Goal: Task Accomplishment & Management: Manage account settings

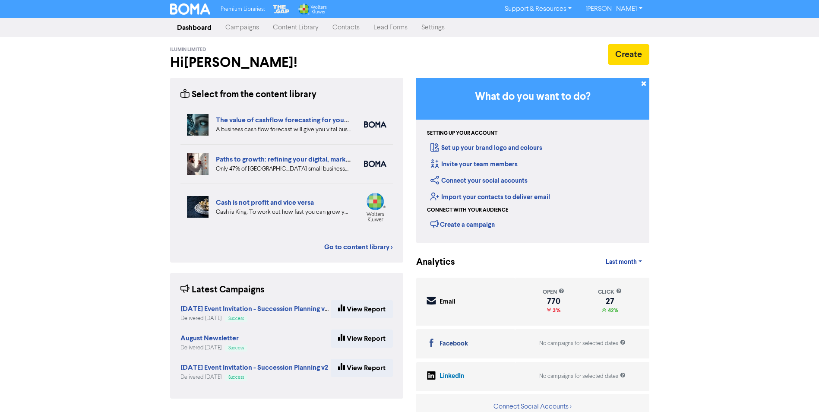
click at [347, 29] on link "Contacts" at bounding box center [346, 27] width 41 height 17
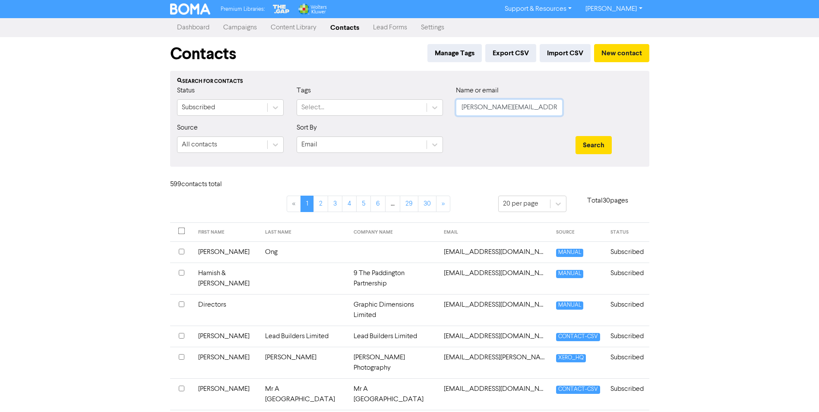
drag, startPoint x: 525, startPoint y: 110, endPoint x: 367, endPoint y: 123, distance: 158.6
click at [367, 123] on form "Status Subscribed Tags Select... Name or email [PERSON_NAME][EMAIL_ADDRESS][DOM…" at bounding box center [410, 123] width 466 height 74
type input "scarf"
click at [576, 136] on button "Search" at bounding box center [594, 145] width 36 height 18
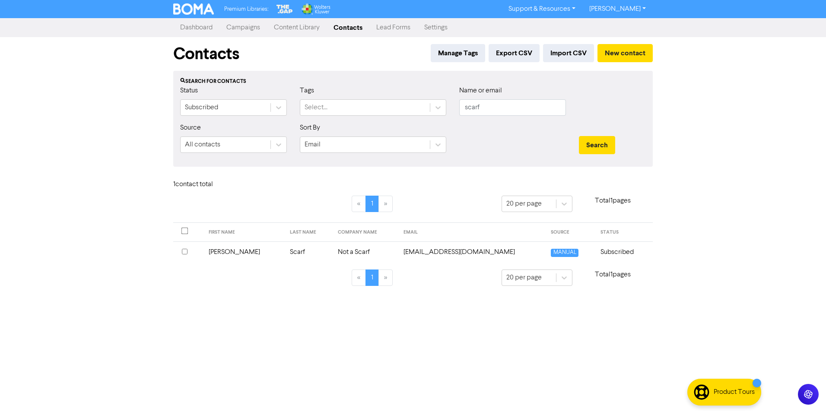
click at [344, 251] on td "Not a Scarf" at bounding box center [365, 251] width 65 height 21
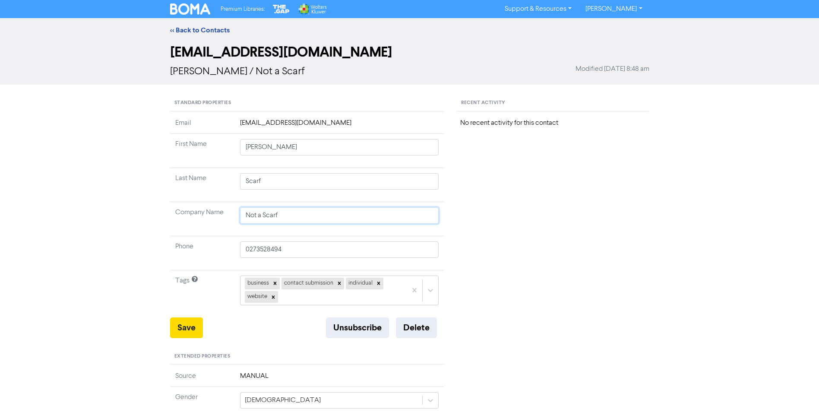
click at [300, 214] on input "Not a Scarf" at bounding box center [339, 215] width 199 height 16
type input "Not a Scarf"
type input "Not a Scarf D"
type input "Not a Scarf Di"
type input "Not a Scarf Dig"
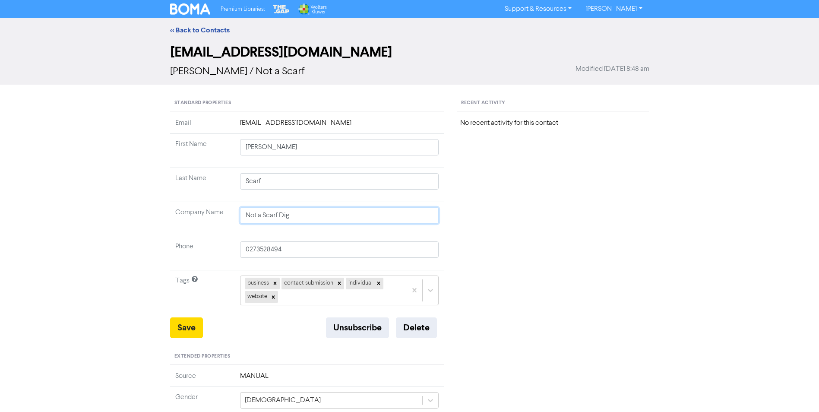
type input "Not a Scarf Digi"
type input "Not a Scarf Digit"
type input "Not a Scarf Digita"
type input "Not a Scarf Digital"
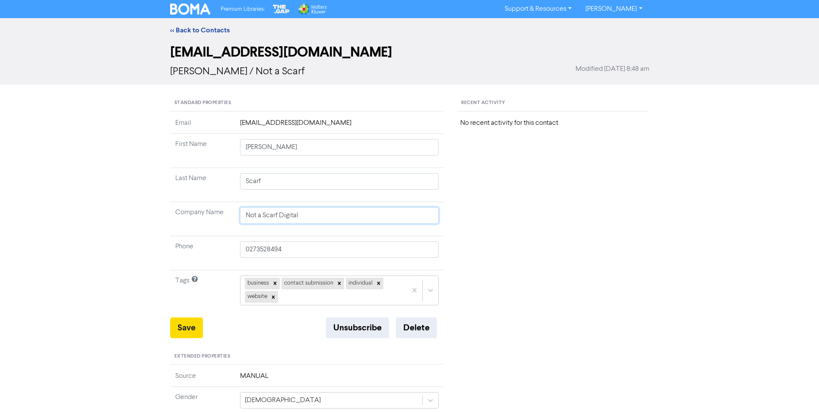
click at [302, 216] on input "Not a Scarf Digital" at bounding box center [339, 215] width 199 height 16
type input "Not a Scarf Digita"
type input "Not a Scarf Digit"
type input "Not a Scarf Digi"
type input "Not a Scarf Dig"
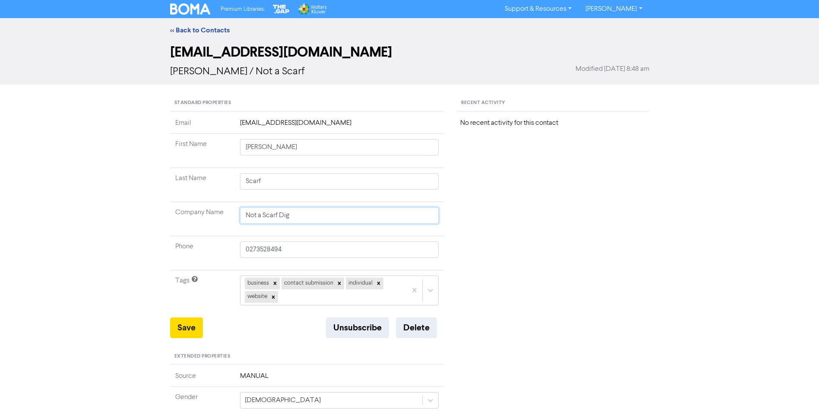
type input "Not a Scarf Di"
type input "Not a Scarf D"
type input "Not a Scarf"
type input "Not a Scarf M"
type input "Not a Scarf Me"
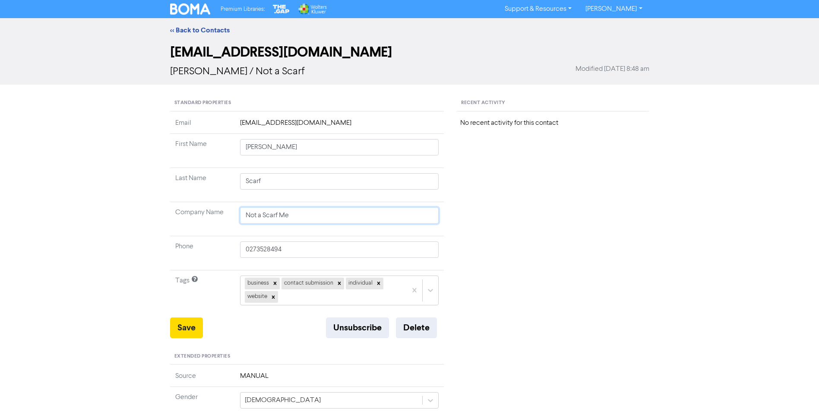
type input "Not a Scarf Med"
type input "Not a Scarf Medi"
type input "Not a Scarf Media"
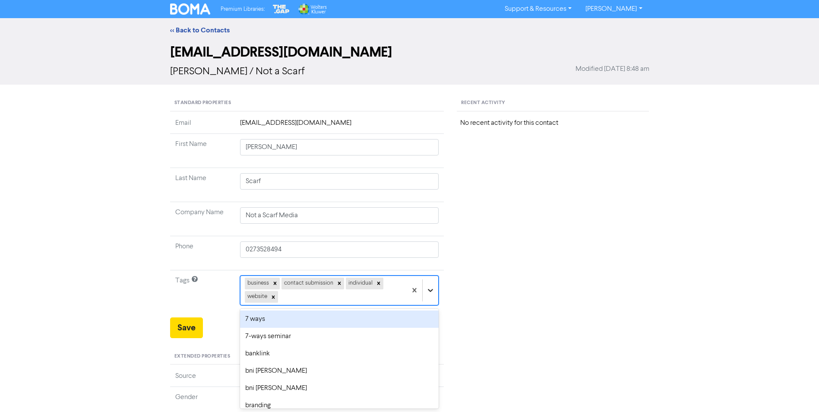
scroll to position [30, 0]
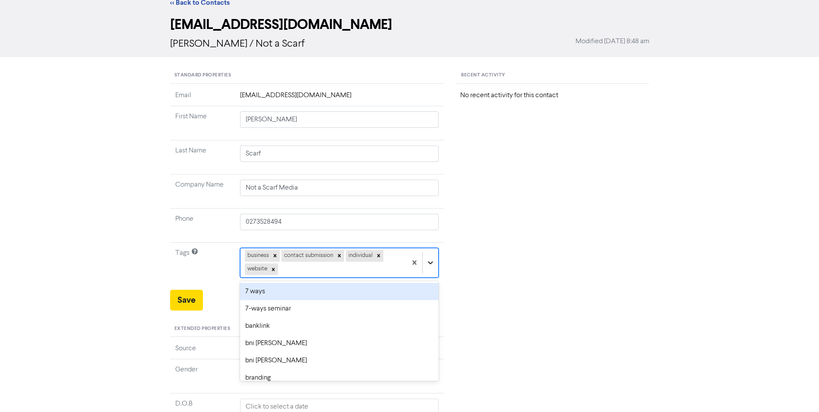
click at [430, 277] on div "option 7 ways focused, 1 of 57. 53 results available. Use Up and Down to choose…" at bounding box center [339, 262] width 199 height 29
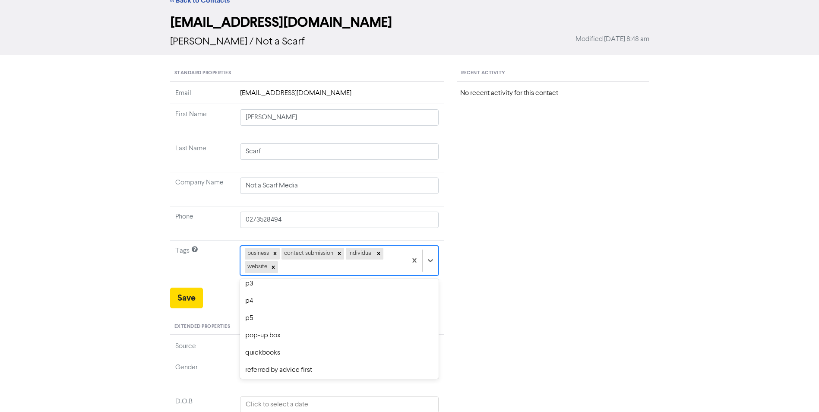
scroll to position [645, 0]
click at [309, 370] on div "referred by a friend" at bounding box center [339, 370] width 199 height 17
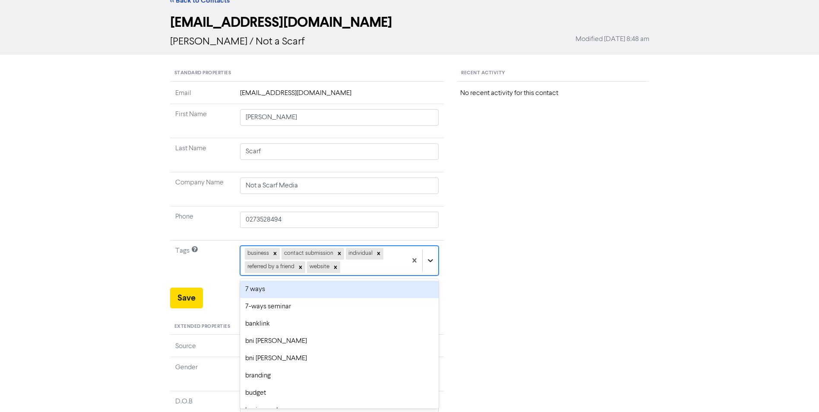
click at [430, 259] on icon at bounding box center [430, 260] width 9 height 9
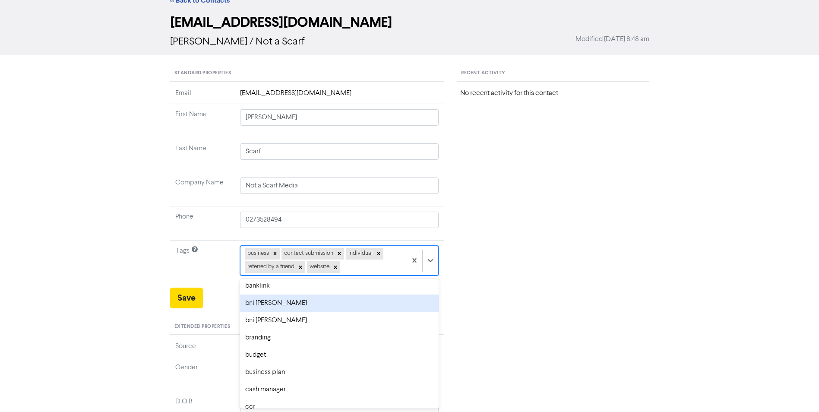
scroll to position [0, 0]
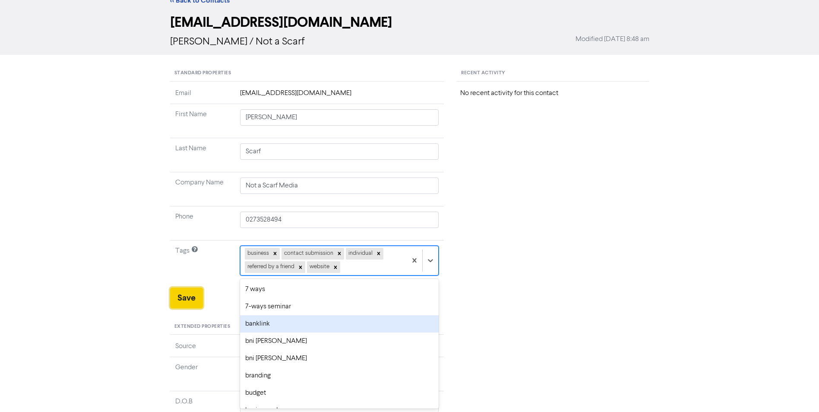
click at [182, 302] on button "Save" at bounding box center [186, 298] width 33 height 21
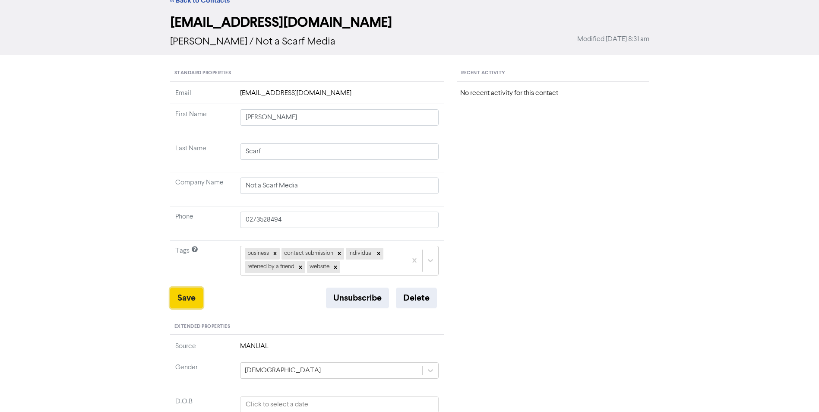
click at [182, 302] on button "Save" at bounding box center [186, 298] width 33 height 21
